Goal: Check status: Check status

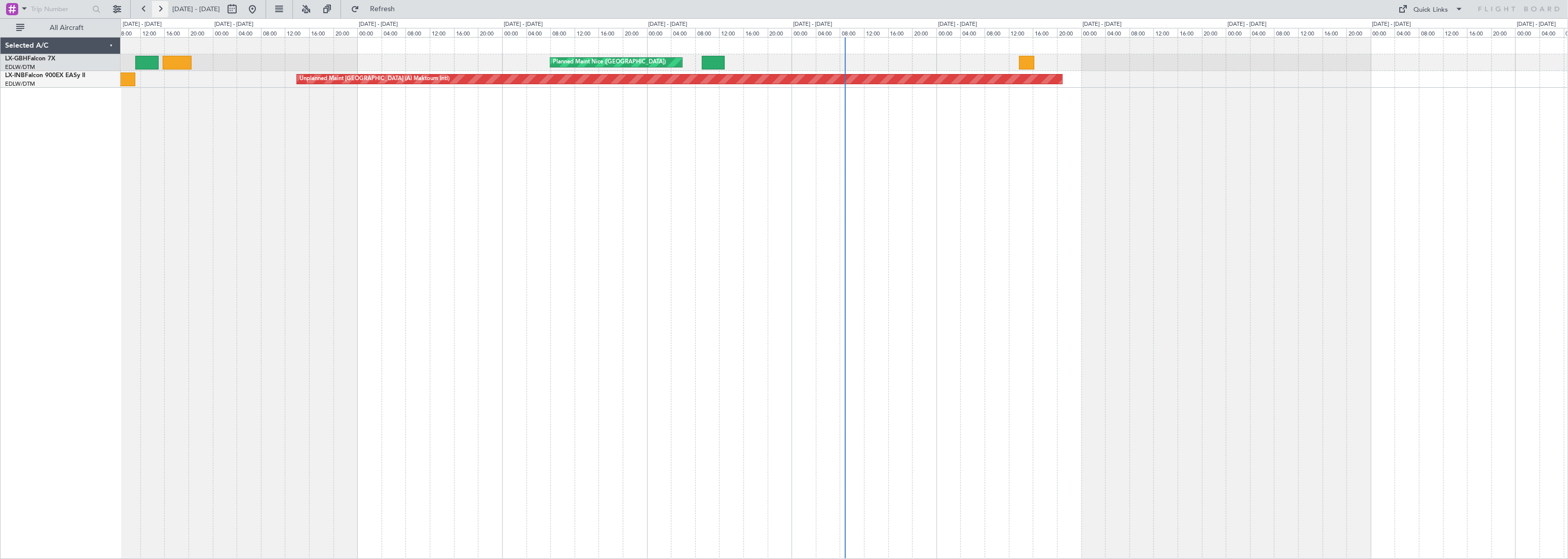
click at [160, 15] on button at bounding box center [160, 9] width 16 height 16
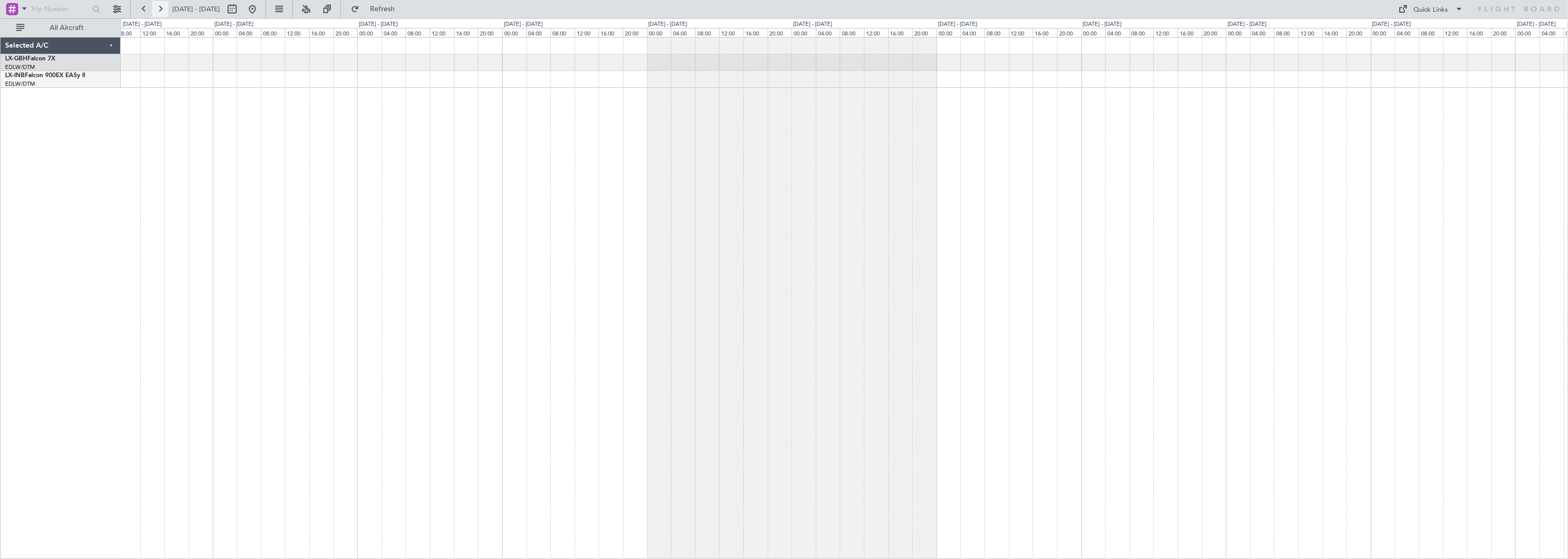
click at [160, 15] on button at bounding box center [160, 9] width 16 height 16
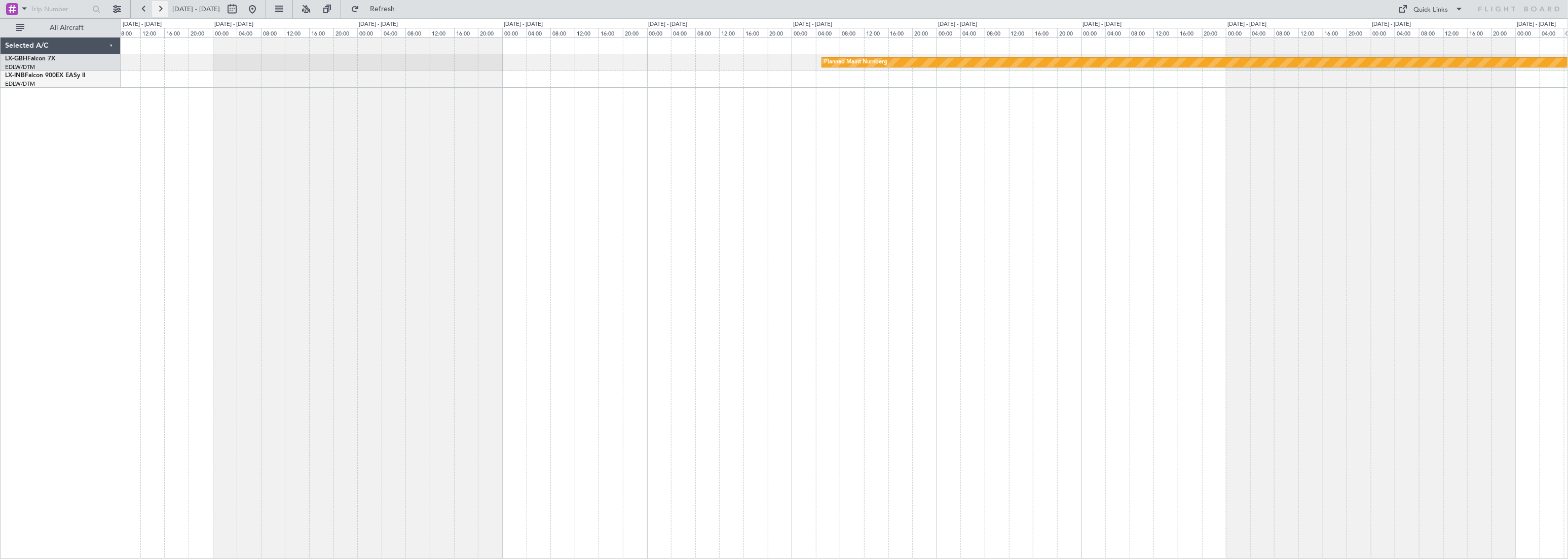
click at [158, 7] on button at bounding box center [160, 9] width 16 height 16
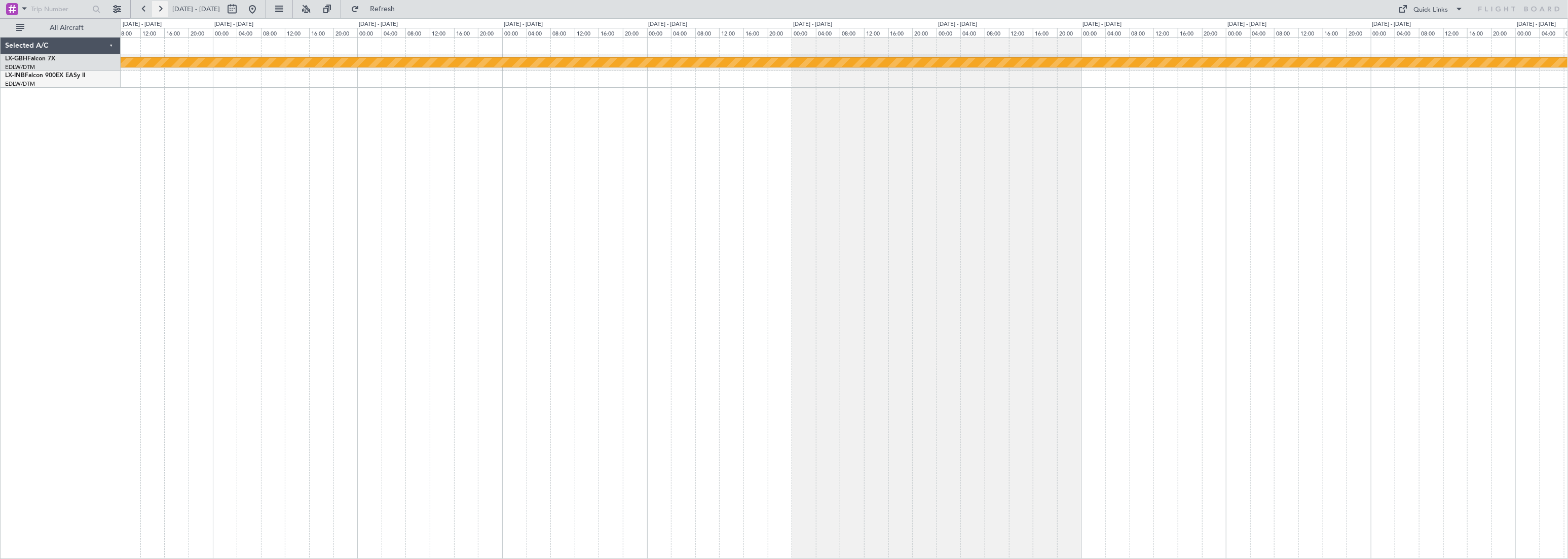
click at [158, 7] on button at bounding box center [160, 9] width 16 height 16
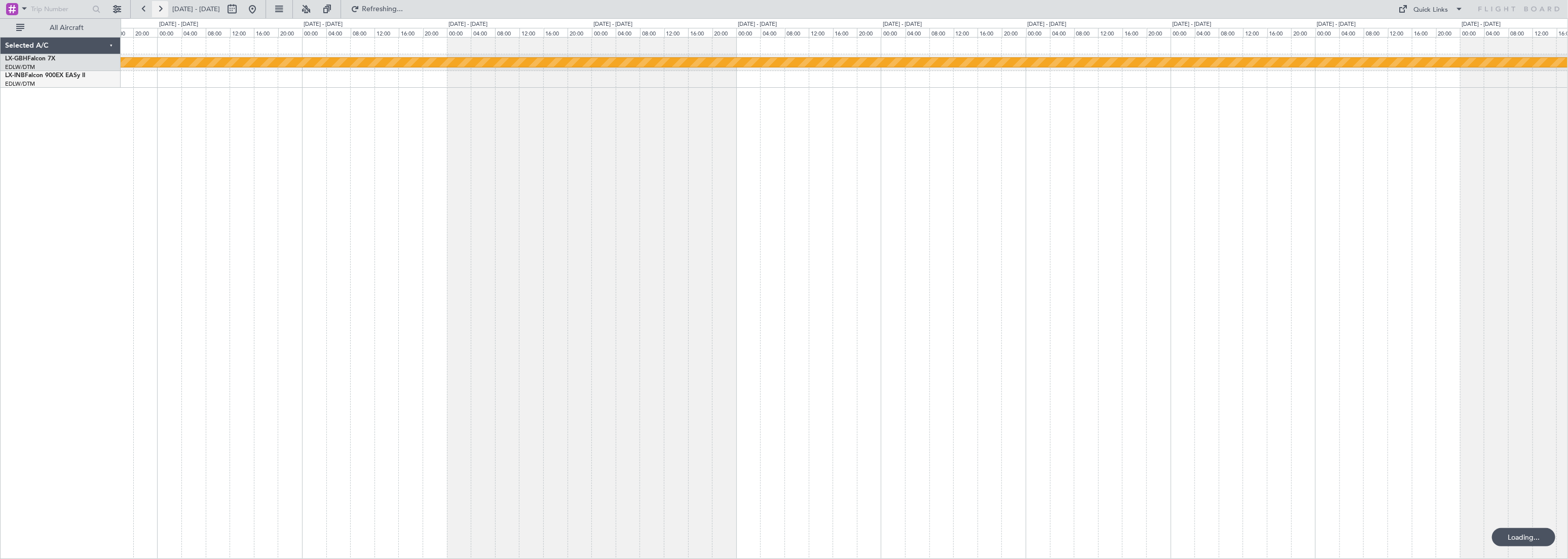
click at [158, 7] on button at bounding box center [160, 9] width 16 height 16
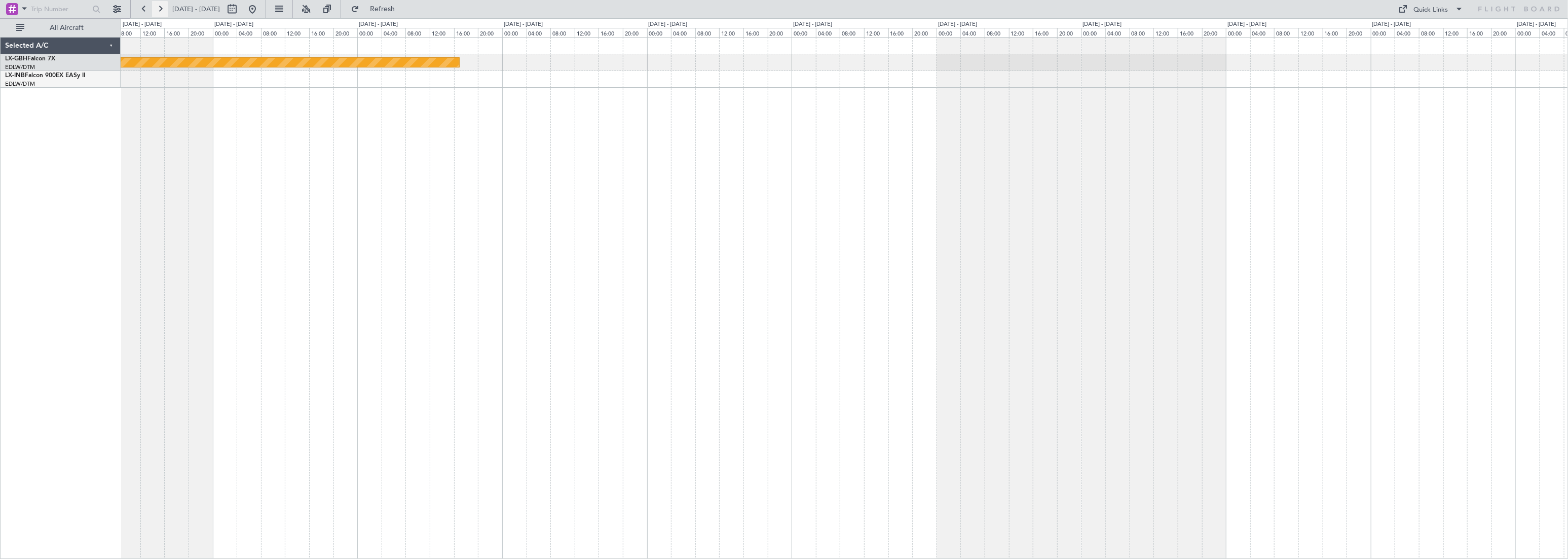
click at [158, 7] on button at bounding box center [160, 9] width 16 height 16
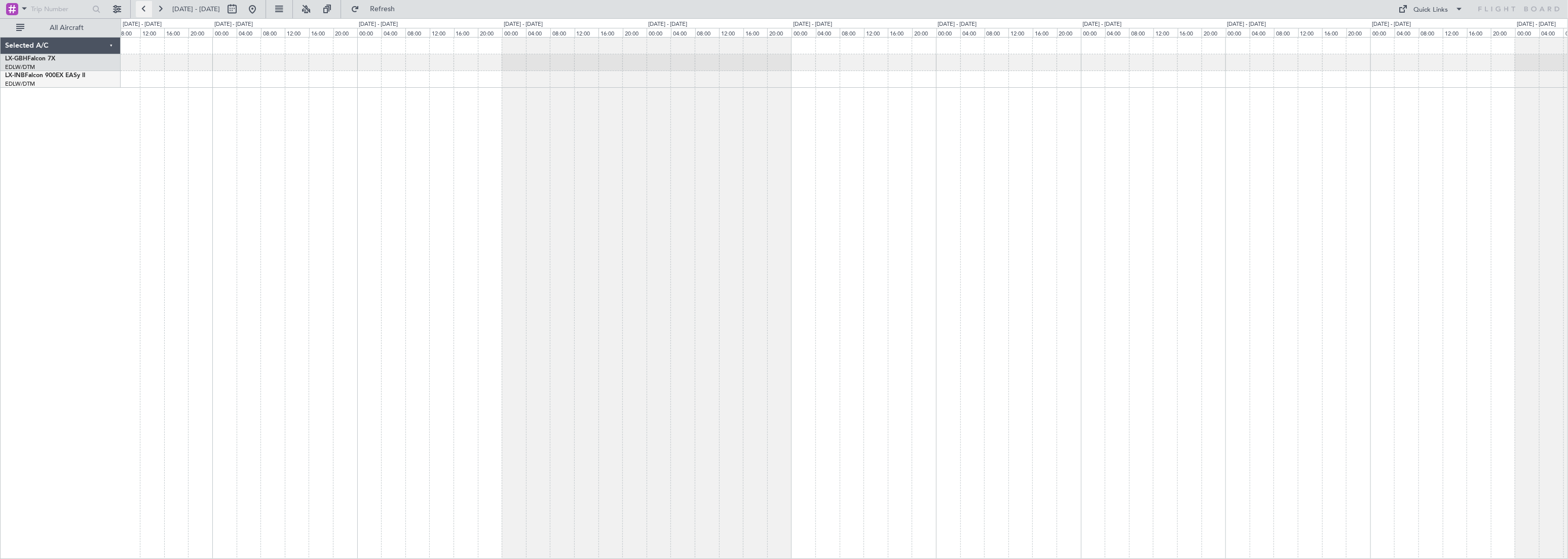
click at [144, 7] on button at bounding box center [144, 9] width 16 height 16
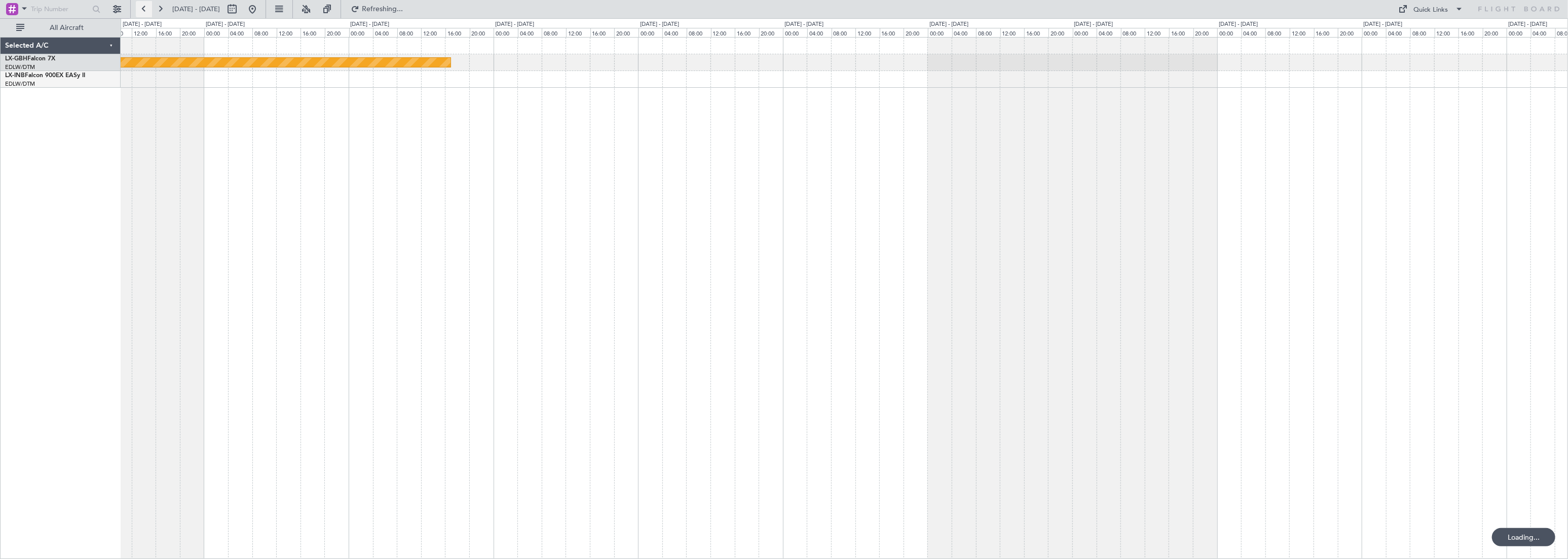
click at [144, 7] on button at bounding box center [144, 9] width 16 height 16
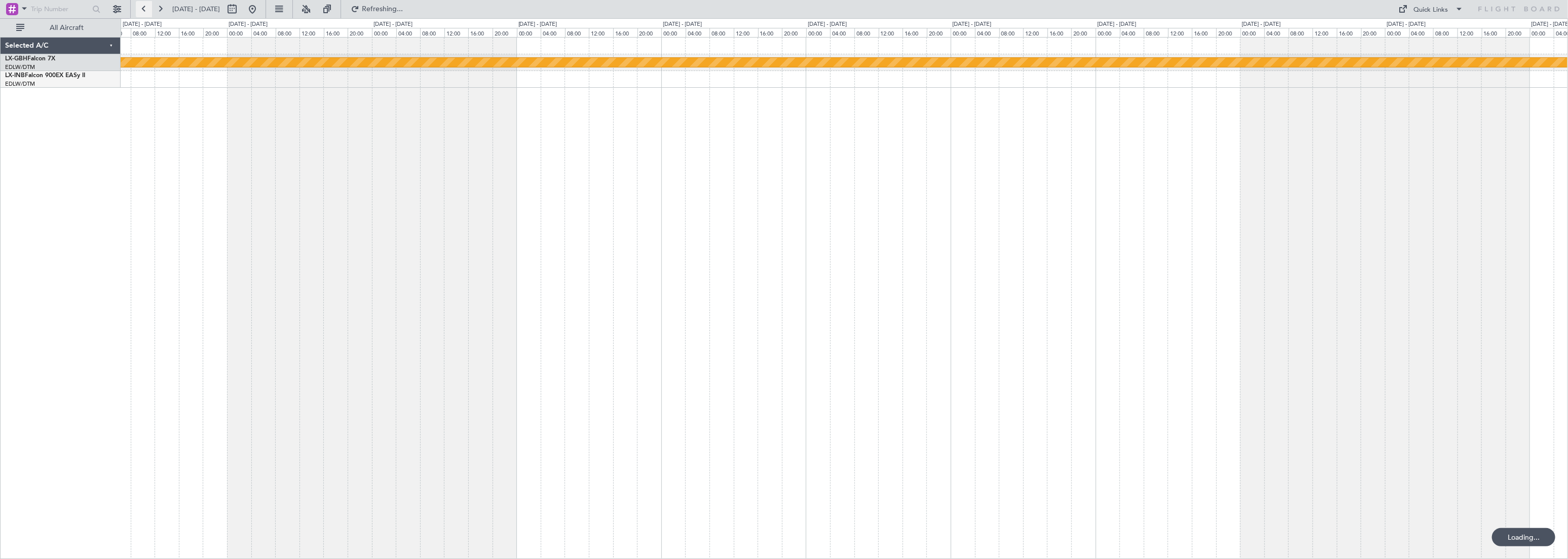
click at [144, 7] on button at bounding box center [144, 9] width 16 height 16
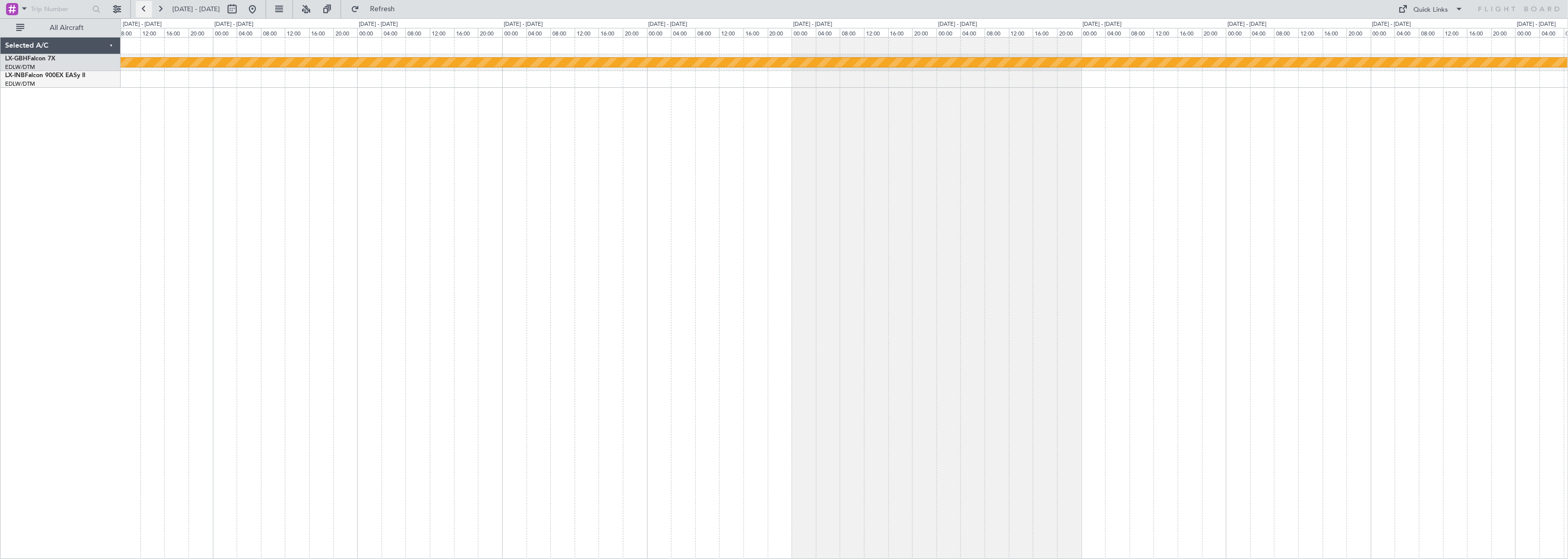
click at [144, 7] on button at bounding box center [144, 9] width 16 height 16
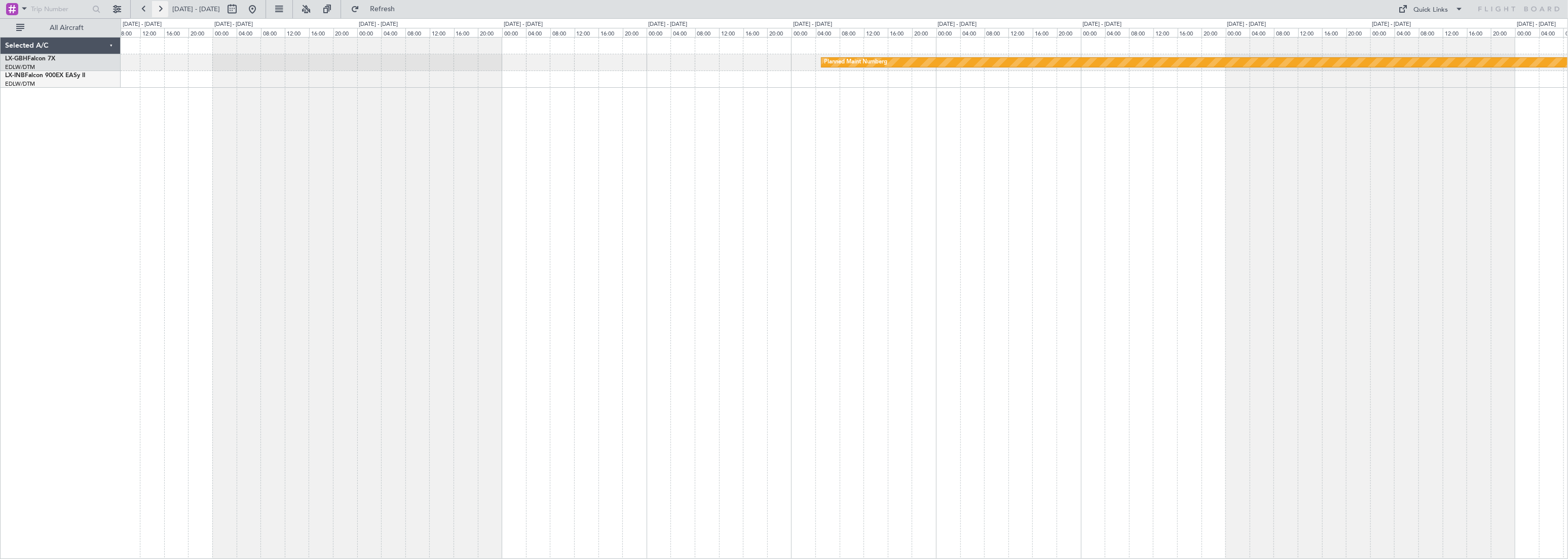
click at [158, 7] on button at bounding box center [160, 9] width 16 height 16
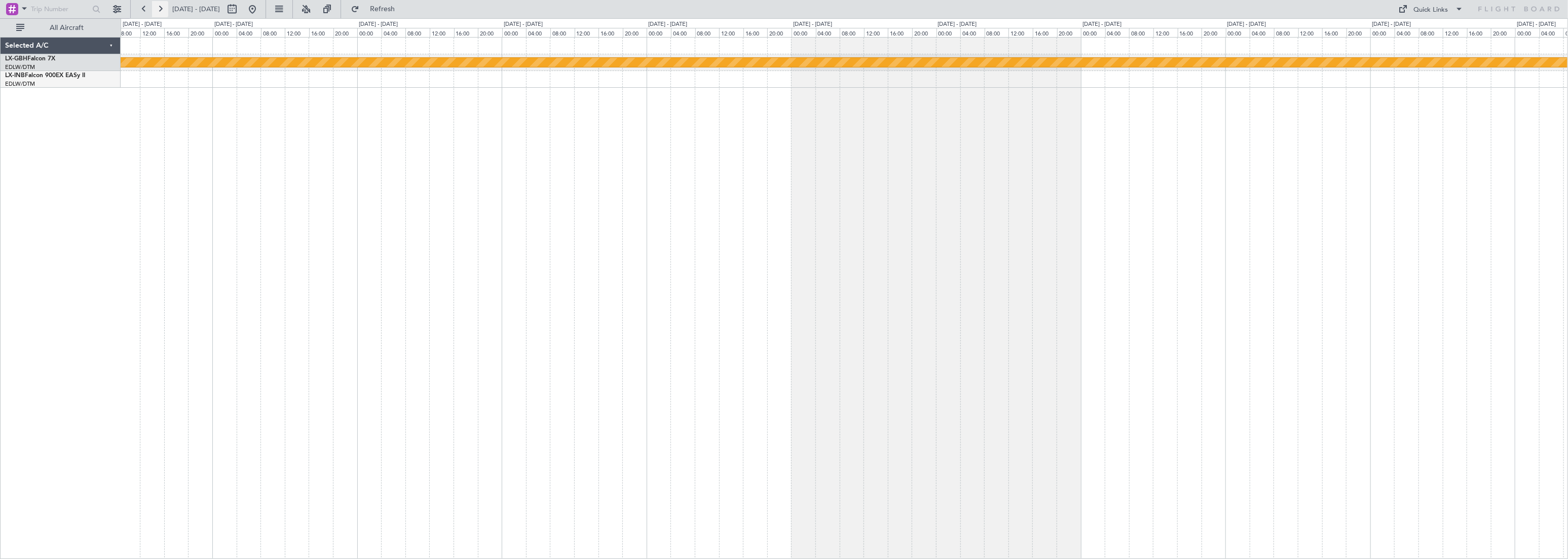
click at [158, 7] on button at bounding box center [160, 9] width 16 height 16
